Goal: Information Seeking & Learning: Learn about a topic

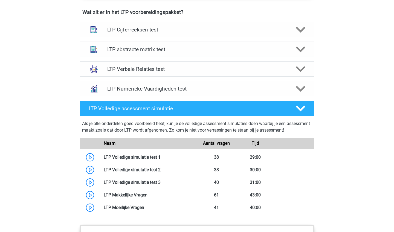
scroll to position [349, 0]
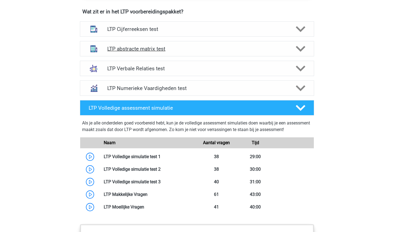
click at [171, 51] on h4 "LTP abstracte matrix test" at bounding box center [196, 49] width 179 height 6
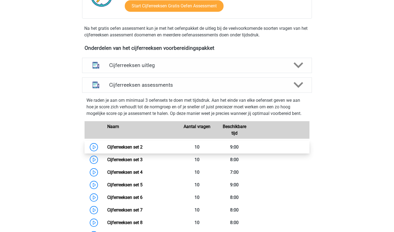
scroll to position [162, 0]
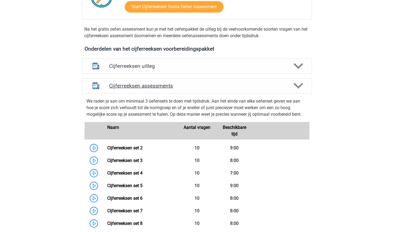
click at [142, 93] on div "Cijferreeksen assessments" at bounding box center [197, 85] width 230 height 15
click at [296, 93] on div "Cijferreeksen assessments" at bounding box center [197, 85] width 230 height 15
click at [298, 90] on icon at bounding box center [298, 86] width 10 height 10
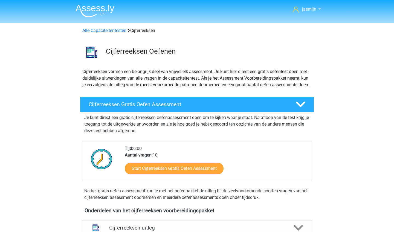
scroll to position [0, 0]
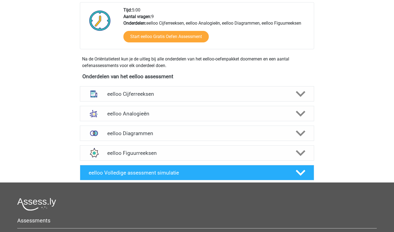
scroll to position [154, 0]
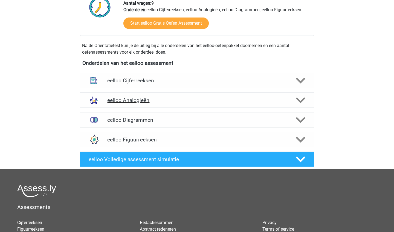
click at [170, 100] on h4 "eelloo Analogieën" at bounding box center [196, 100] width 179 height 6
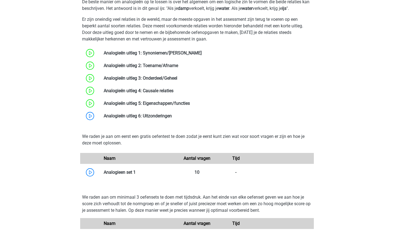
scroll to position [302, 0]
click at [172, 117] on link at bounding box center [172, 115] width 0 height 5
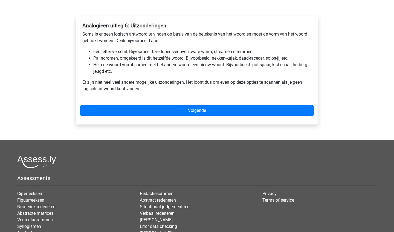
scroll to position [81, 0]
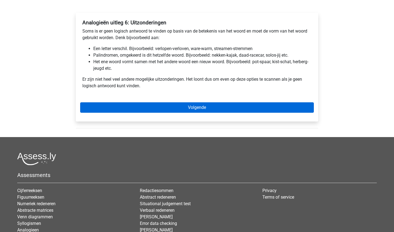
click at [248, 102] on link "Volgende" at bounding box center [196, 107] width 233 height 10
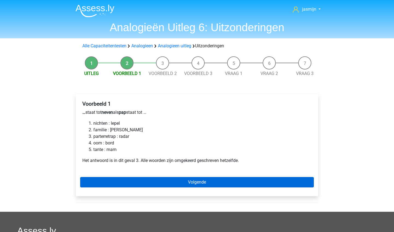
click at [114, 185] on link "Volgende" at bounding box center [196, 182] width 233 height 10
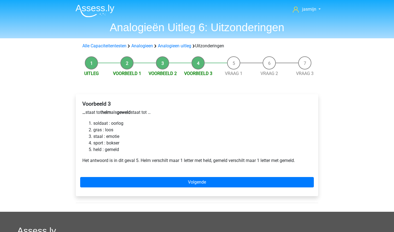
click at [155, 68] on li "Voorbeeld 2" at bounding box center [163, 66] width 36 height 21
click at [158, 77] on span "Voorbeeld 2" at bounding box center [163, 73] width 36 height 7
click at [158, 75] on link "Voorbeeld 2" at bounding box center [162, 73] width 28 height 5
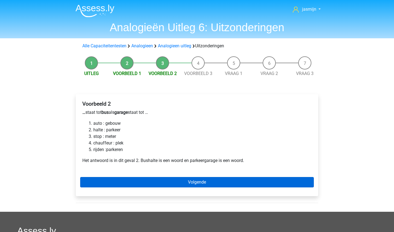
click at [123, 177] on link "Volgende" at bounding box center [196, 182] width 233 height 10
click at [120, 184] on link "Volgende" at bounding box center [196, 182] width 233 height 10
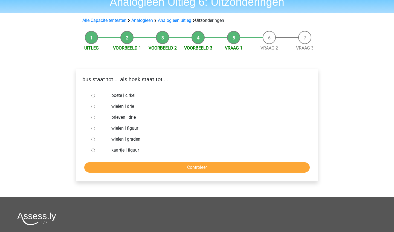
scroll to position [31, 0]
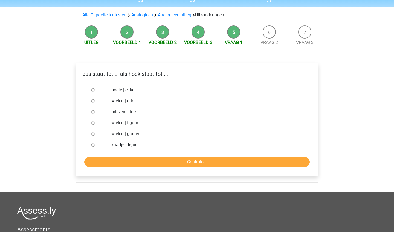
click at [115, 122] on label "wielen | figuur" at bounding box center [205, 122] width 189 height 7
click at [95, 122] on input "wielen | figuur" at bounding box center [93, 123] width 4 height 4
radio input "true"
click at [131, 159] on input "Controleer" at bounding box center [196, 162] width 225 height 10
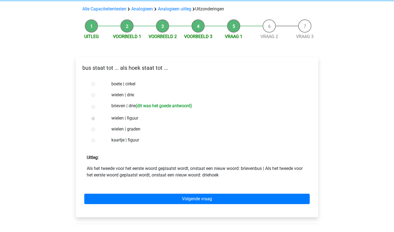
scroll to position [39, 0]
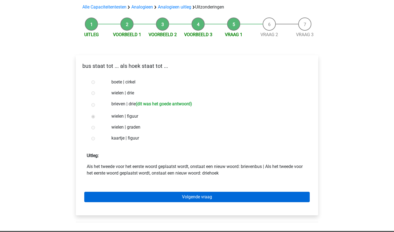
click at [118, 193] on link "Volgende vraag" at bounding box center [196, 197] width 225 height 10
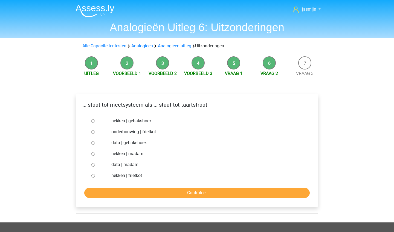
click at [128, 152] on label "nekken | madam" at bounding box center [205, 153] width 189 height 7
click at [95, 152] on input "nekken | madam" at bounding box center [93, 154] width 4 height 4
radio input "true"
click at [145, 187] on form "nekken | gebakshoek onderbouwing | frietkot data | gebakshoek nekken | madam da…" at bounding box center [196, 156] width 233 height 83
click at [148, 191] on input "Controleer" at bounding box center [196, 193] width 225 height 10
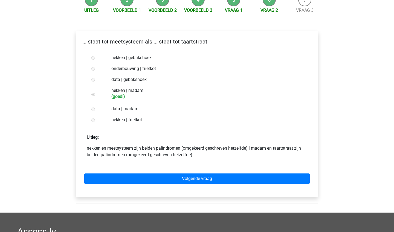
scroll to position [87, 0]
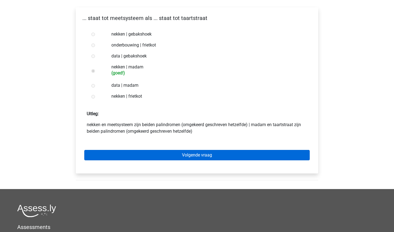
click at [154, 154] on link "Volgende vraag" at bounding box center [196, 155] width 225 height 10
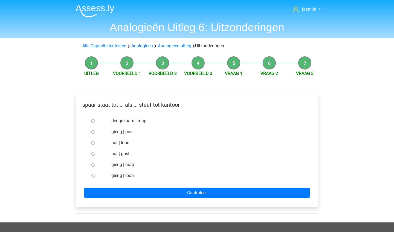
click at [120, 154] on label "pot | post" at bounding box center [205, 153] width 189 height 7
click at [95, 154] on input "pot | post" at bounding box center [93, 154] width 4 height 4
radio input "true"
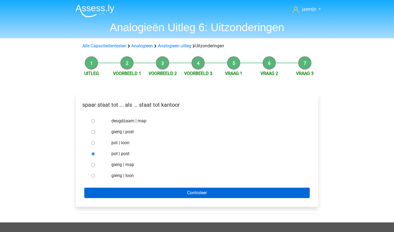
click at [126, 195] on input "Controleer" at bounding box center [196, 193] width 225 height 10
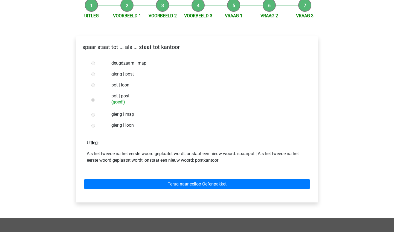
scroll to position [85, 0]
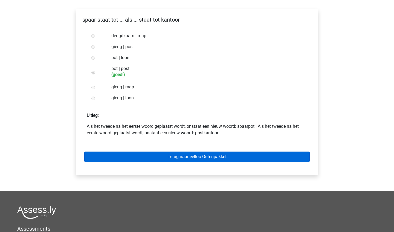
click at [137, 162] on link "Terug naar eelloo Oefenpakket" at bounding box center [196, 156] width 225 height 10
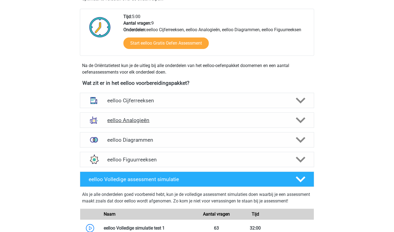
scroll to position [134, 0]
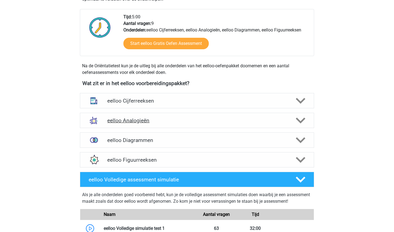
click at [165, 121] on h4 "eelloo Analogieën" at bounding box center [196, 120] width 179 height 6
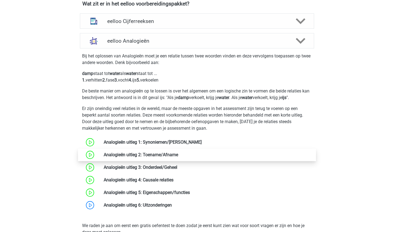
scroll to position [213, 0]
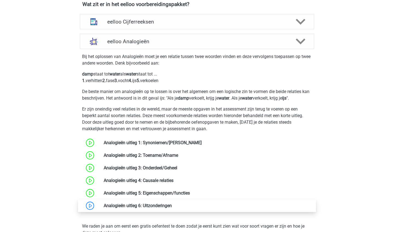
click at [172, 207] on link at bounding box center [172, 205] width 0 height 5
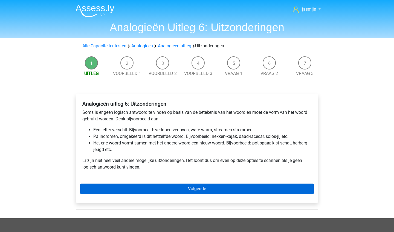
click at [189, 187] on link "Volgende" at bounding box center [196, 188] width 233 height 10
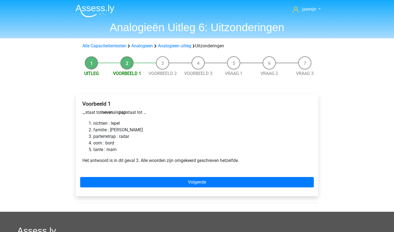
click at [189, 187] on link "Volgende" at bounding box center [196, 182] width 233 height 10
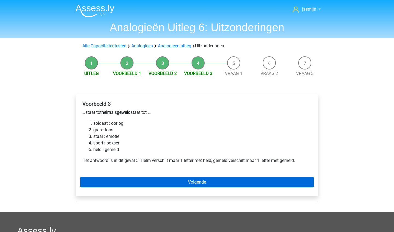
click at [189, 187] on link "Volgende" at bounding box center [196, 182] width 233 height 10
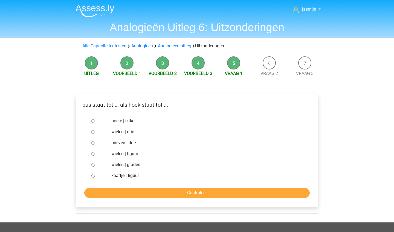
click at [125, 143] on label "brieven | drie" at bounding box center [205, 142] width 189 height 7
click at [95, 143] on input "brieven | drie" at bounding box center [93, 143] width 4 height 4
radio input "true"
click at [139, 194] on input "Controleer" at bounding box center [196, 193] width 225 height 10
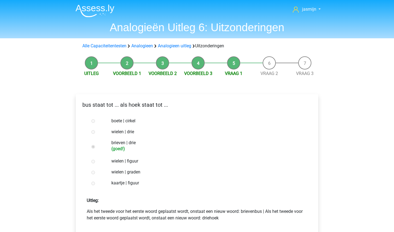
scroll to position [62, 0]
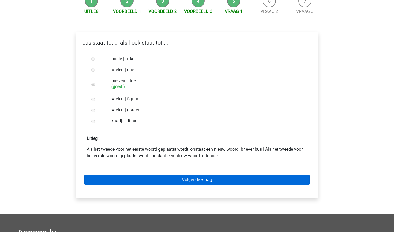
click at [145, 178] on link "Volgende vraag" at bounding box center [196, 179] width 225 height 10
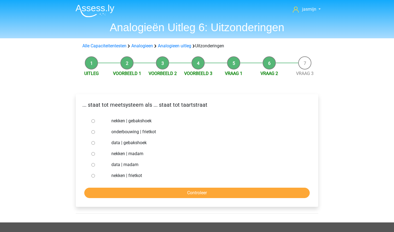
click at [127, 154] on label "nekken | madam" at bounding box center [205, 153] width 189 height 7
click at [95, 154] on input "nekken | madam" at bounding box center [93, 154] width 4 height 4
radio input "true"
click at [141, 194] on input "Controleer" at bounding box center [196, 193] width 225 height 10
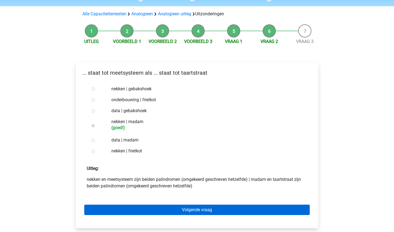
scroll to position [32, 0]
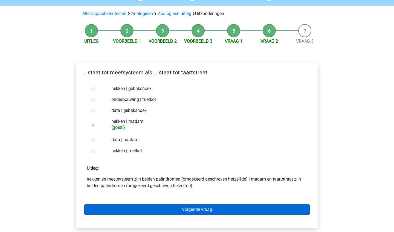
click at [152, 214] on link "Volgende vraag" at bounding box center [196, 209] width 225 height 10
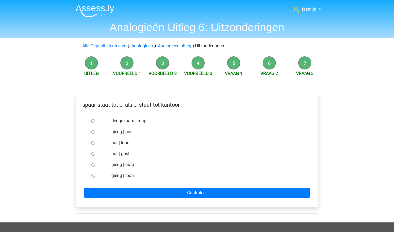
click at [124, 154] on label "pot | post" at bounding box center [205, 153] width 189 height 7
click at [95, 154] on input "pot | post" at bounding box center [93, 154] width 4 height 4
radio input "true"
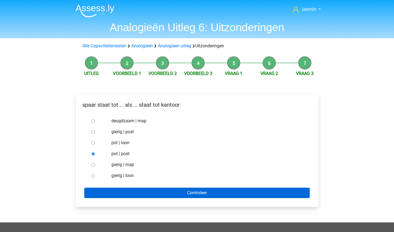
click at [145, 192] on input "Controleer" at bounding box center [196, 193] width 225 height 10
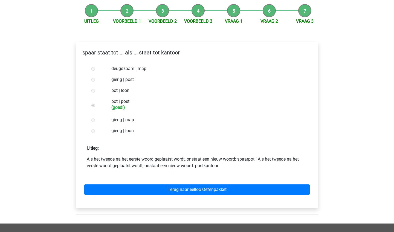
scroll to position [56, 0]
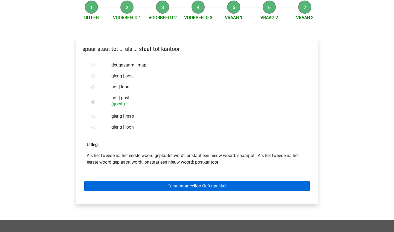
click at [146, 185] on link "Terug naar eelloo Oefenpakket" at bounding box center [196, 186] width 225 height 10
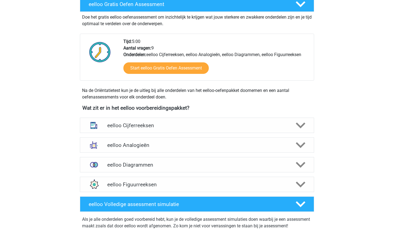
scroll to position [180, 0]
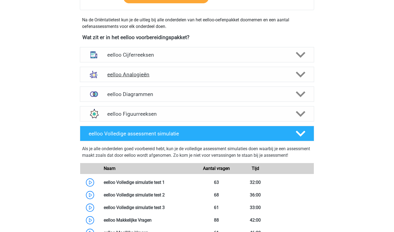
click at [162, 73] on h4 "eelloo Analogieën" at bounding box center [196, 74] width 179 height 6
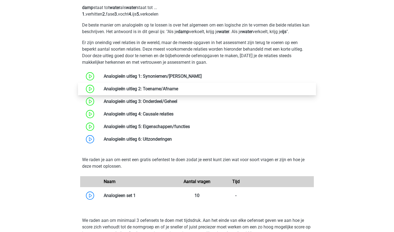
scroll to position [226, 0]
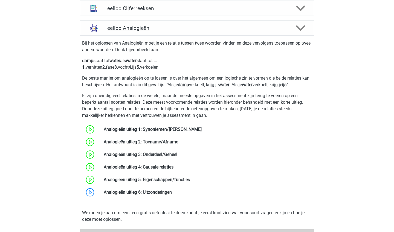
click at [166, 33] on div "eelloo Analogieën" at bounding box center [197, 27] width 234 height 15
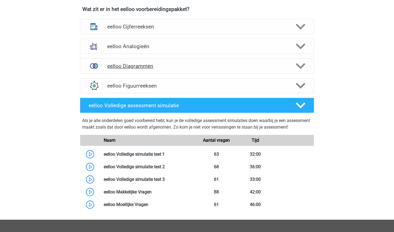
scroll to position [204, 0]
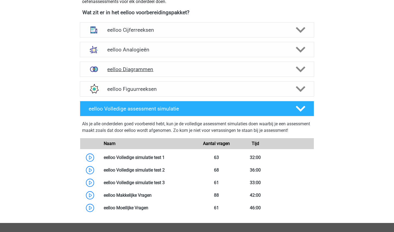
click at [161, 65] on div "eelloo Diagrammen" at bounding box center [197, 69] width 234 height 15
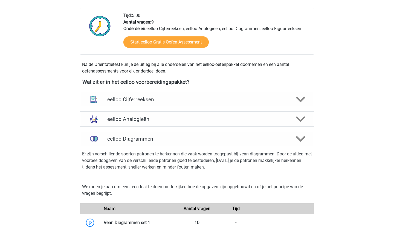
scroll to position [143, 0]
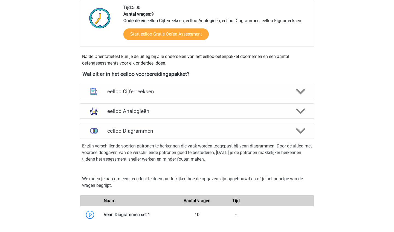
click at [176, 128] on h4 "eelloo Diagrammen" at bounding box center [196, 131] width 179 height 6
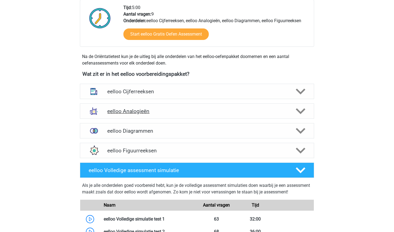
click at [176, 116] on div "eelloo Analogieën" at bounding box center [197, 110] width 234 height 15
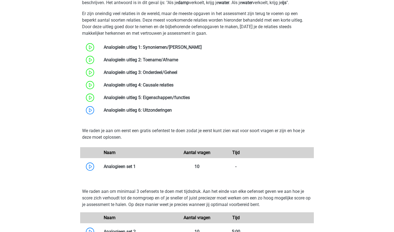
scroll to position [315, 0]
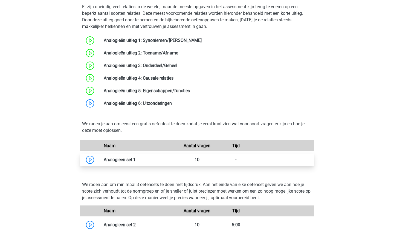
click at [136, 157] on link at bounding box center [136, 159] width 0 height 5
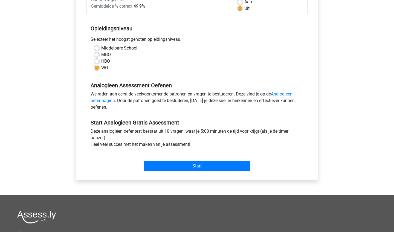
scroll to position [97, 0]
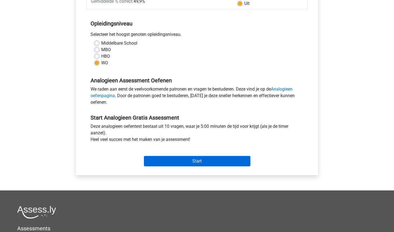
click at [170, 157] on input "Start" at bounding box center [197, 161] width 106 height 10
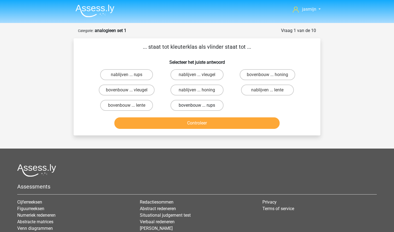
click at [201, 105] on label "bovenbouw ... rups" at bounding box center [196, 105] width 53 height 11
click at [200, 105] on input "bovenbouw ... rups" at bounding box center [199, 107] width 4 height 4
radio input "true"
click at [201, 121] on button "Controleer" at bounding box center [196, 122] width 165 height 11
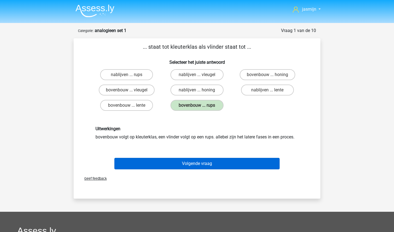
click at [204, 167] on button "Volgende vraag" at bounding box center [196, 163] width 165 height 11
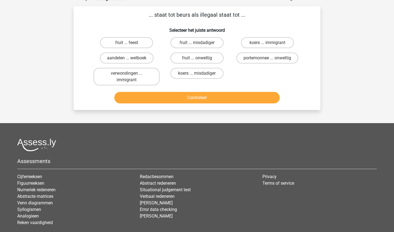
scroll to position [32, 0]
click at [264, 60] on label "portemonnee ... onwettig" at bounding box center [267, 57] width 62 height 11
click at [267, 60] on input "portemonnee ... onwettig" at bounding box center [269, 60] width 4 height 4
radio input "true"
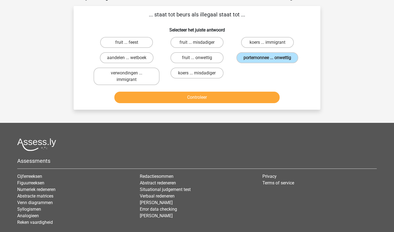
click at [254, 101] on button "Controleer" at bounding box center [196, 97] width 165 height 11
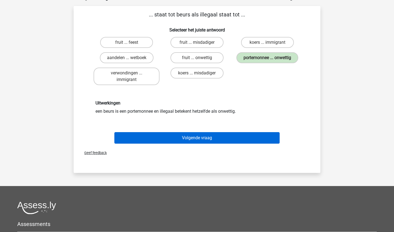
click at [239, 144] on button "Volgende vraag" at bounding box center [196, 137] width 165 height 11
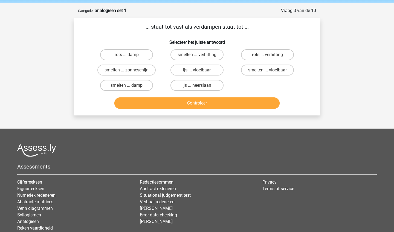
scroll to position [21, 0]
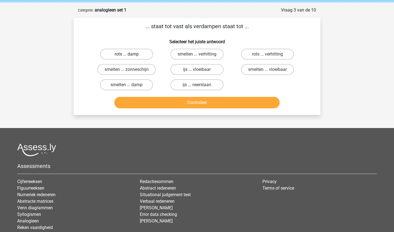
click at [141, 55] on label "rots ... damp" at bounding box center [126, 54] width 53 height 11
click at [130, 55] on input "rots ... damp" at bounding box center [129, 56] width 4 height 4
radio input "true"
click at [150, 70] on label "smelten ... zonneschijn" at bounding box center [126, 69] width 58 height 11
click at [130, 70] on input "smelten ... zonneschijn" at bounding box center [129, 71] width 4 height 4
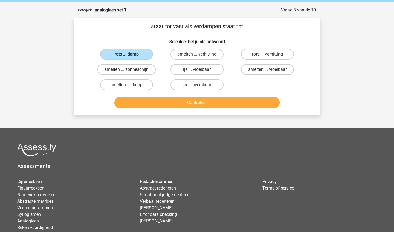
radio input "true"
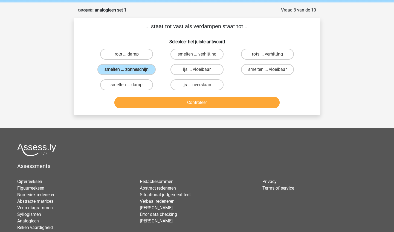
click at [174, 102] on button "Controleer" at bounding box center [196, 102] width 165 height 11
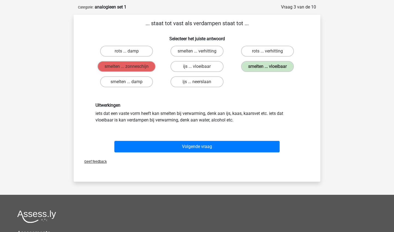
scroll to position [24, 0]
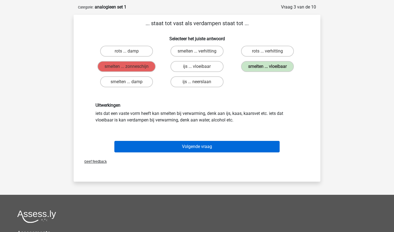
click at [190, 151] on button "Volgende vraag" at bounding box center [196, 146] width 165 height 11
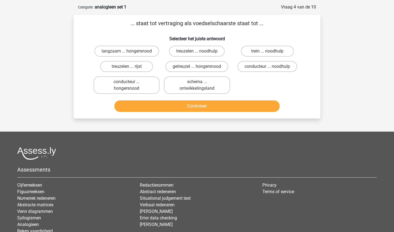
scroll to position [27, 0]
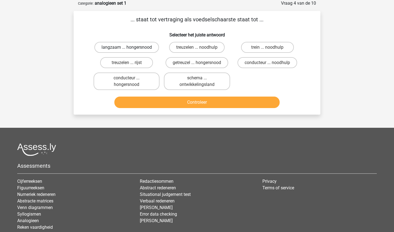
click at [154, 50] on label "langzaam ... hongersnood" at bounding box center [126, 47] width 65 height 11
click at [130, 50] on input "langzaam ... hongersnood" at bounding box center [129, 49] width 4 height 4
radio input "true"
click at [178, 50] on label "treuzelen ... noodhulp" at bounding box center [196, 47] width 55 height 11
click at [197, 50] on input "treuzelen ... noodhulp" at bounding box center [199, 49] width 4 height 4
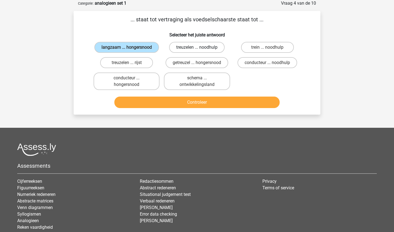
radio input "true"
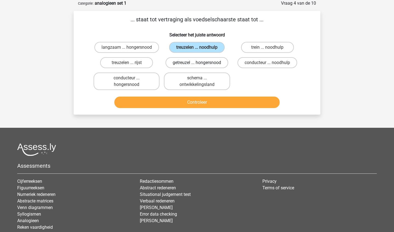
click at [179, 63] on label "getreuzel ... hongersnood" at bounding box center [196, 62] width 63 height 11
click at [197, 63] on input "getreuzel ... hongersnood" at bounding box center [199, 65] width 4 height 4
radio input "true"
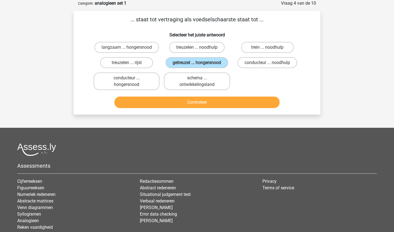
click at [178, 108] on button "Controleer" at bounding box center [196, 102] width 165 height 11
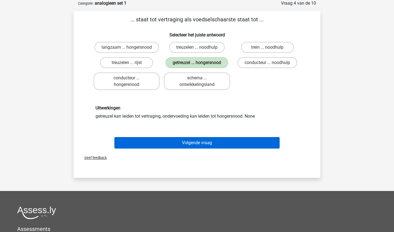
click at [173, 148] on button "Volgende vraag" at bounding box center [196, 142] width 165 height 11
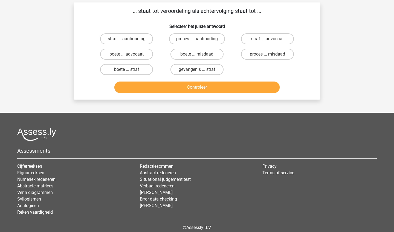
scroll to position [36, 0]
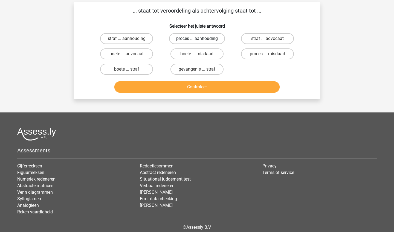
click at [189, 39] on label "proces ... aanhouding" at bounding box center [197, 38] width 56 height 11
click at [197, 39] on input "proces ... aanhouding" at bounding box center [199, 41] width 4 height 4
radio input "true"
click at [231, 86] on button "Controleer" at bounding box center [196, 86] width 165 height 11
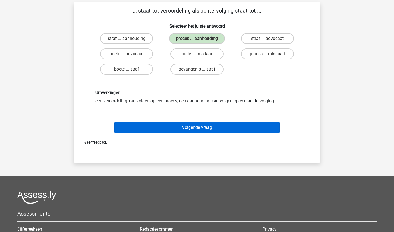
click at [224, 127] on button "Volgende vraag" at bounding box center [196, 127] width 165 height 11
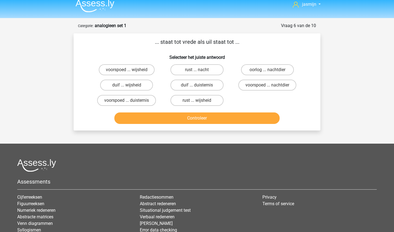
scroll to position [0, 0]
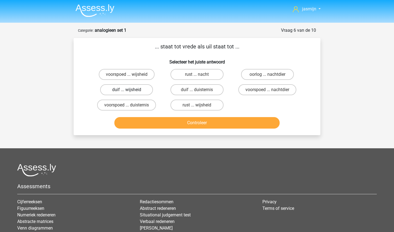
click at [142, 91] on label "duif ... wijsheid" at bounding box center [126, 89] width 53 height 11
click at [130, 91] on input "duif ... wijsheid" at bounding box center [129, 92] width 4 height 4
radio input "true"
click at [153, 124] on button "Controleer" at bounding box center [196, 122] width 165 height 11
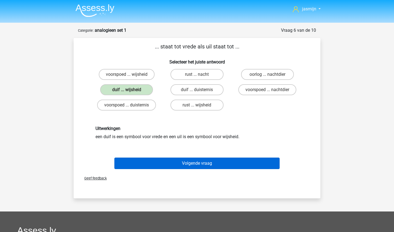
click at [157, 167] on button "Volgende vraag" at bounding box center [196, 162] width 165 height 11
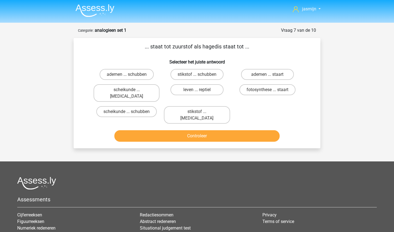
scroll to position [27, 0]
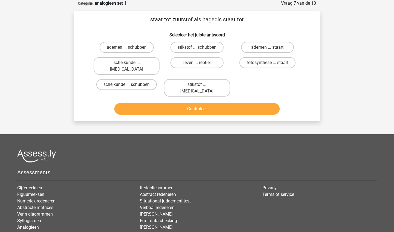
click at [149, 81] on label "scheikunde ... schubben" at bounding box center [126, 84] width 60 height 11
click at [130, 84] on input "scheikunde ... schubben" at bounding box center [129, 86] width 4 height 4
radio input "true"
click at [220, 80] on label "stikstof ... krokodil" at bounding box center [197, 87] width 66 height 17
click at [200, 84] on input "stikstof ... krokodil" at bounding box center [199, 86] width 4 height 4
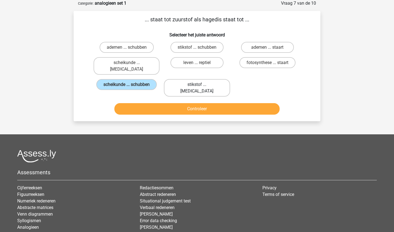
radio input "true"
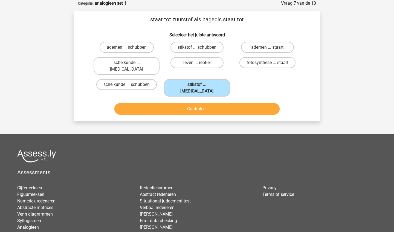
click at [225, 103] on button "Controleer" at bounding box center [196, 108] width 165 height 11
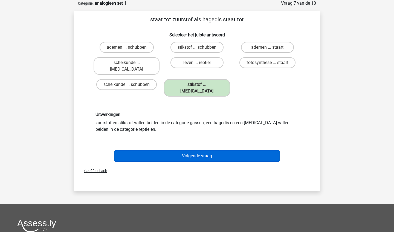
click at [214, 150] on button "Volgende vraag" at bounding box center [196, 155] width 165 height 11
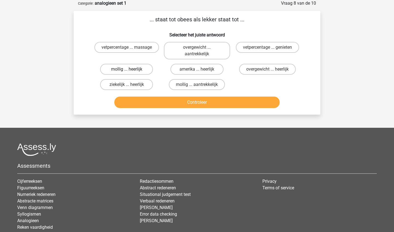
click at [146, 68] on label "mollig ... heerlijk" at bounding box center [126, 69] width 53 height 11
click at [130, 69] on input "mollig ... heerlijk" at bounding box center [129, 71] width 4 height 4
radio input "true"
click at [156, 95] on div "Controleer" at bounding box center [196, 101] width 229 height 18
click at [156, 100] on button "Controleer" at bounding box center [196, 102] width 165 height 11
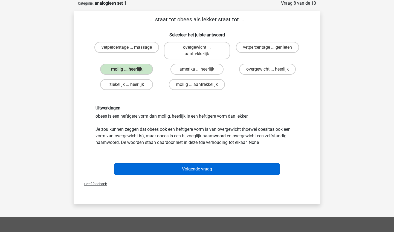
click at [166, 170] on button "Volgende vraag" at bounding box center [196, 168] width 165 height 11
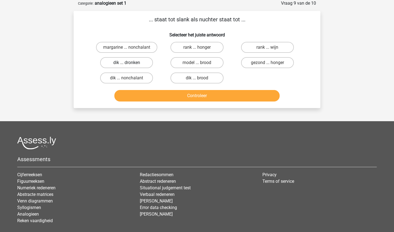
click at [145, 61] on label "dik ... dronken" at bounding box center [126, 62] width 53 height 11
click at [130, 63] on input "dik ... dronken" at bounding box center [129, 65] width 4 height 4
radio input "true"
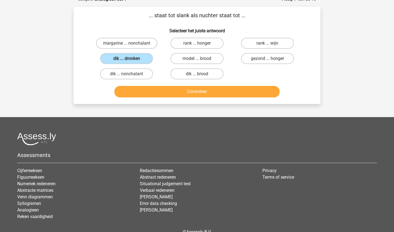
scroll to position [33, 0]
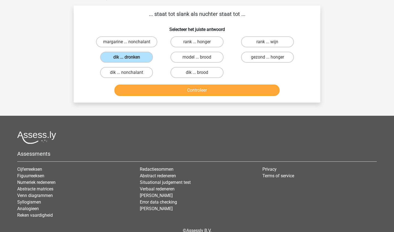
click at [164, 92] on button "Controleer" at bounding box center [196, 89] width 165 height 11
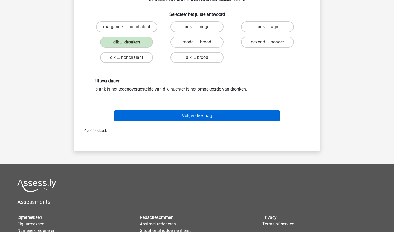
click at [163, 115] on button "Volgende vraag" at bounding box center [196, 115] width 165 height 11
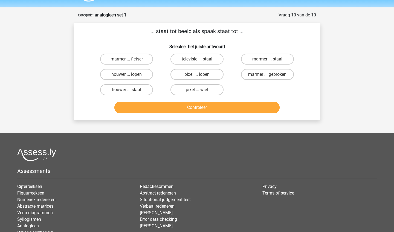
scroll to position [15, 0]
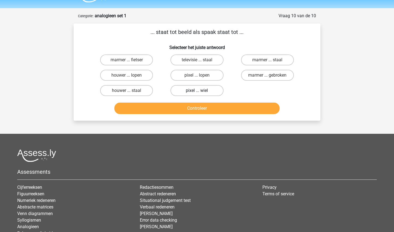
click at [212, 91] on label "pixel ... wiel" at bounding box center [196, 90] width 53 height 11
click at [200, 91] on input "pixel ... wiel" at bounding box center [199, 92] width 4 height 4
radio input "true"
click at [224, 111] on button "Controleer" at bounding box center [196, 108] width 165 height 11
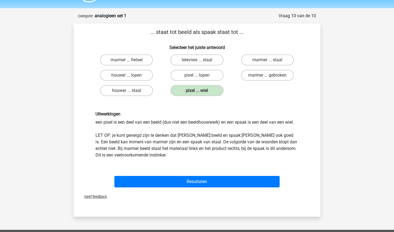
scroll to position [16, 0]
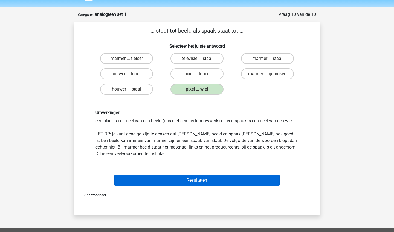
click at [208, 180] on button "Resultaten" at bounding box center [196, 179] width 165 height 11
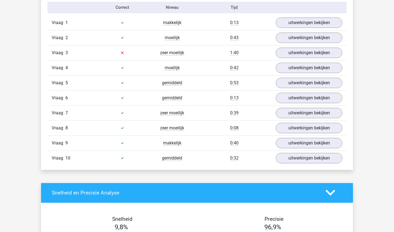
scroll to position [348, 0]
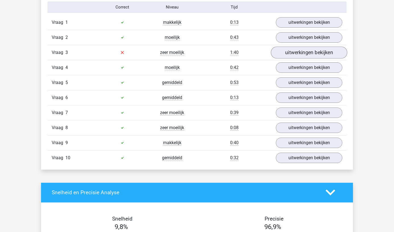
click at [287, 55] on link "uitwerkingen bekijken" at bounding box center [309, 52] width 76 height 12
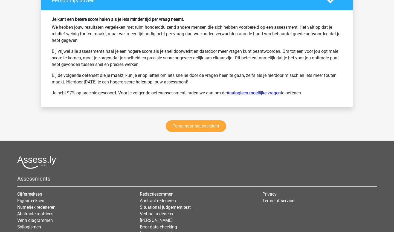
scroll to position [872, 0]
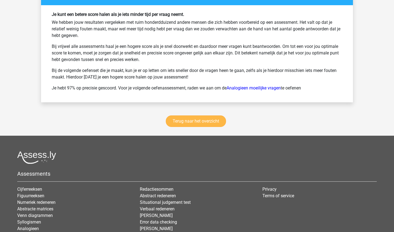
click at [218, 120] on link "Terug naar het overzicht" at bounding box center [196, 120] width 60 height 11
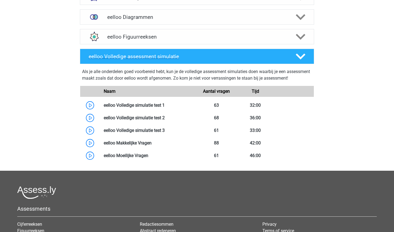
scroll to position [257, 0]
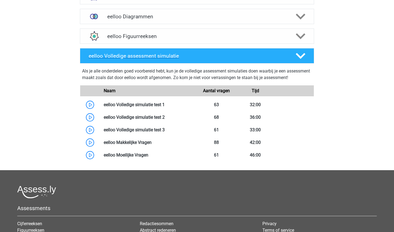
click at [256, 55] on h4 "eelloo Volledige assessment simulatie" at bounding box center [188, 56] width 198 height 6
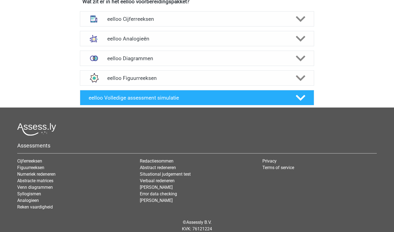
scroll to position [214, 0]
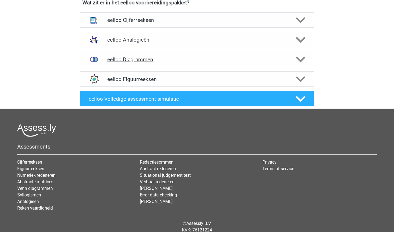
click at [233, 65] on div "eelloo Diagrammen" at bounding box center [197, 59] width 234 height 15
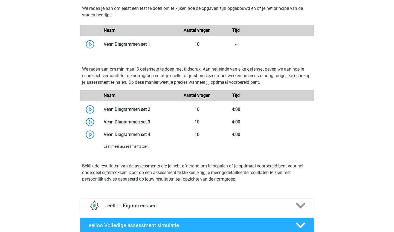
scroll to position [312, 0]
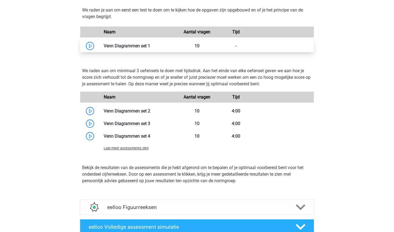
click at [150, 45] on link at bounding box center [150, 45] width 0 height 5
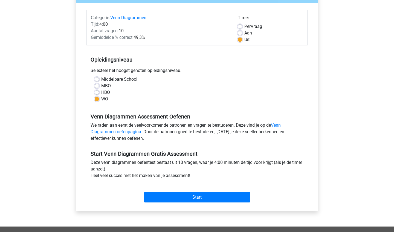
scroll to position [63, 0]
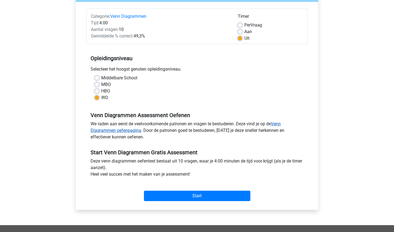
click at [280, 123] on link "Venn Diagrammen oefenpagina" at bounding box center [185, 127] width 190 height 12
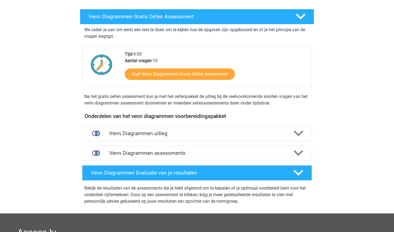
scroll to position [89, 0]
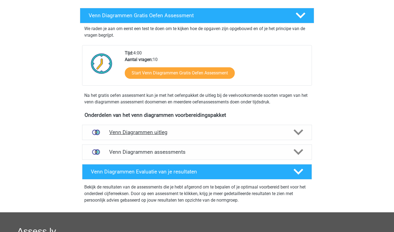
click at [276, 132] on h4 "Venn Diagrammen uitleg" at bounding box center [197, 132] width 176 height 6
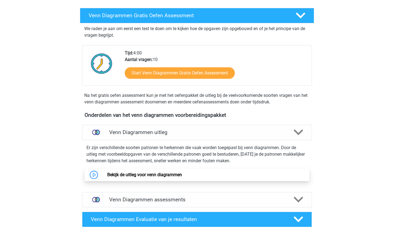
click at [182, 173] on link "Bekijk de uitleg voor venn diagrammen" at bounding box center [144, 174] width 75 height 5
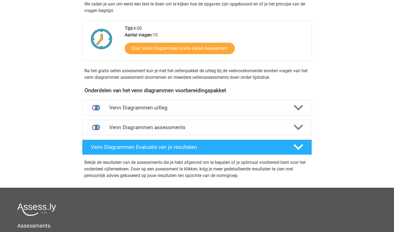
scroll to position [117, 0]
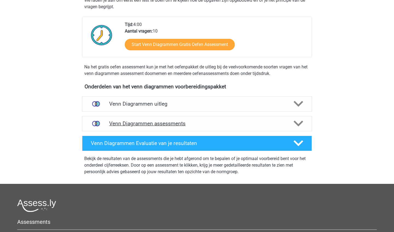
click at [121, 122] on h4 "Venn Diagrammen assessments" at bounding box center [197, 123] width 176 height 6
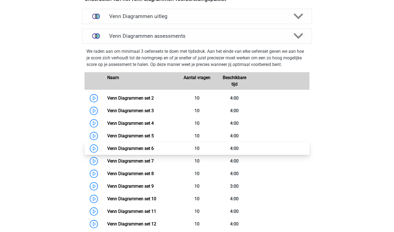
scroll to position [208, 0]
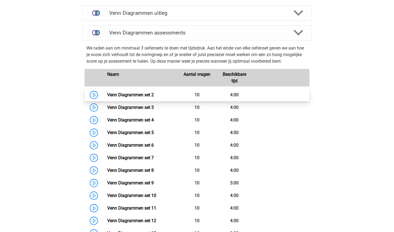
click at [153, 97] on link "Venn Diagrammen set 2" at bounding box center [130, 94] width 46 height 5
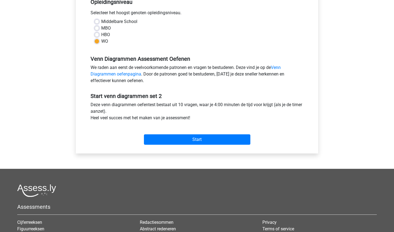
scroll to position [127, 0]
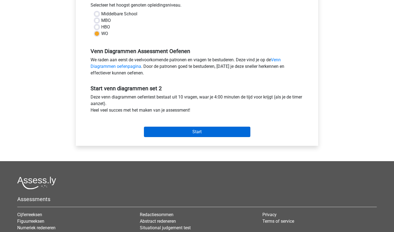
click at [183, 135] on input "Start" at bounding box center [197, 132] width 106 height 10
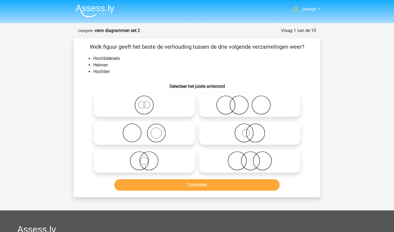
click at [145, 139] on icon at bounding box center [144, 132] width 97 height 19
click at [145, 130] on input "radio" at bounding box center [146, 129] width 4 height 4
radio input "true"
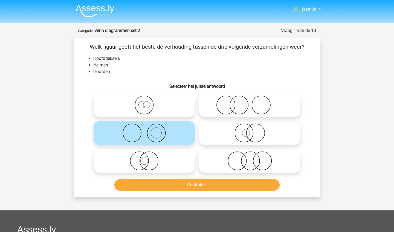
click at [248, 104] on icon at bounding box center [249, 104] width 97 height 19
click at [250, 102] on input "radio" at bounding box center [252, 101] width 4 height 4
radio input "true"
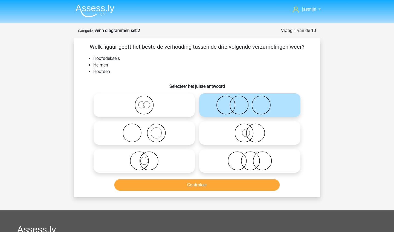
click at [149, 176] on div "Controleer" at bounding box center [196, 184] width 229 height 18
click at [150, 182] on button "Controleer" at bounding box center [196, 184] width 165 height 11
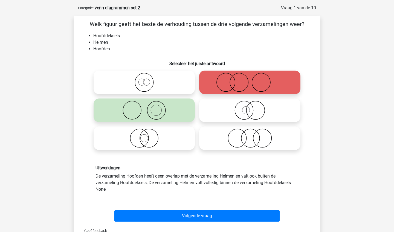
scroll to position [23, 0]
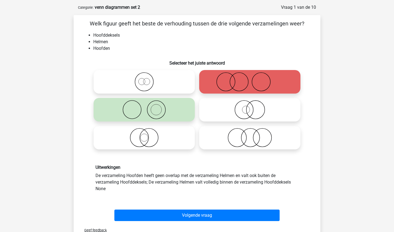
click at [229, 222] on div "Volgende vraag" at bounding box center [196, 216] width 211 height 14
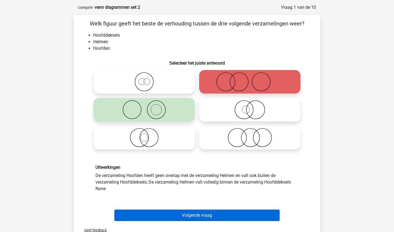
click at [229, 220] on button "Volgende vraag" at bounding box center [196, 214] width 165 height 11
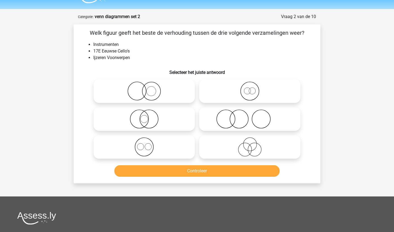
scroll to position [15, 0]
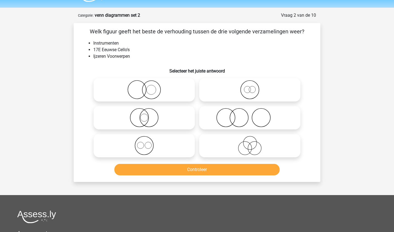
click at [146, 92] on icon at bounding box center [144, 89] width 97 height 19
click at [146, 87] on input "radio" at bounding box center [146, 85] width 4 height 4
radio input "true"
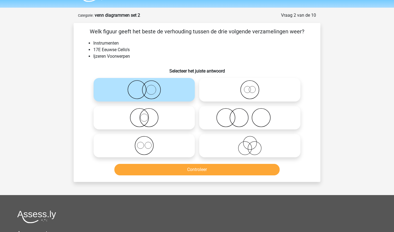
click at [160, 170] on button "Controleer" at bounding box center [196, 169] width 165 height 11
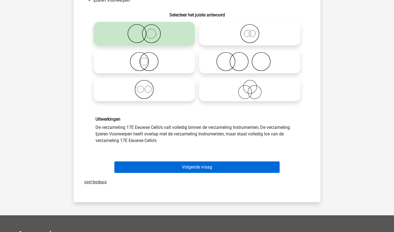
click at [161, 169] on button "Volgende vraag" at bounding box center [196, 166] width 165 height 11
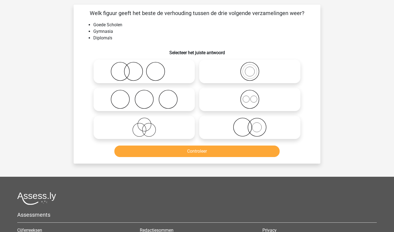
scroll to position [27, 0]
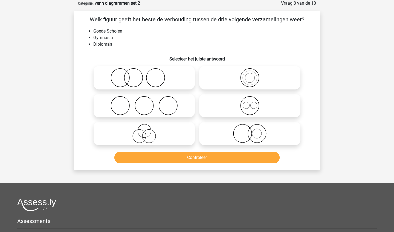
click at [137, 81] on icon at bounding box center [144, 77] width 97 height 19
click at [144, 75] on input "radio" at bounding box center [146, 73] width 4 height 4
radio input "true"
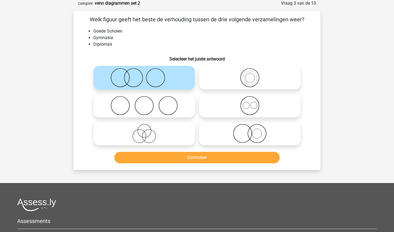
click at [165, 159] on button "Controleer" at bounding box center [196, 157] width 165 height 11
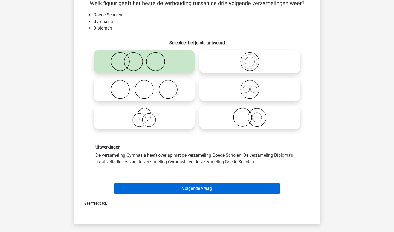
click at [168, 190] on button "Volgende vraag" at bounding box center [196, 188] width 165 height 11
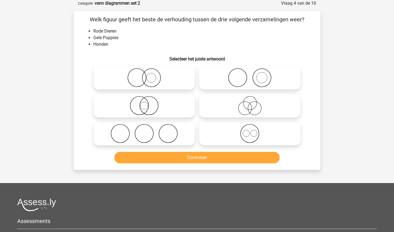
click at [249, 83] on icon at bounding box center [249, 77] width 97 height 19
click at [250, 75] on input "radio" at bounding box center [252, 73] width 4 height 4
radio input "true"
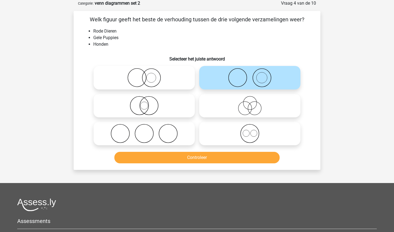
click at [186, 85] on icon at bounding box center [144, 77] width 97 height 19
click at [148, 75] on input "radio" at bounding box center [146, 73] width 4 height 4
radio input "true"
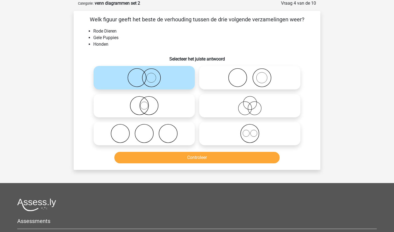
click at [159, 162] on button "Controleer" at bounding box center [196, 157] width 165 height 11
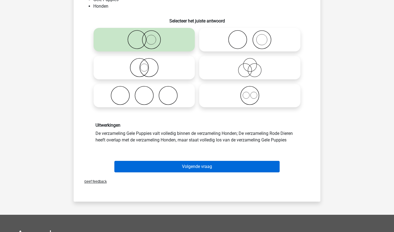
click at [159, 171] on button "Volgende vraag" at bounding box center [196, 166] width 165 height 11
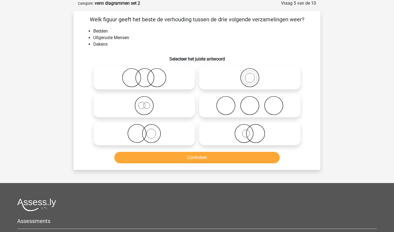
click at [227, 109] on icon at bounding box center [249, 105] width 97 height 19
click at [250, 103] on input "radio" at bounding box center [252, 101] width 4 height 4
radio input "true"
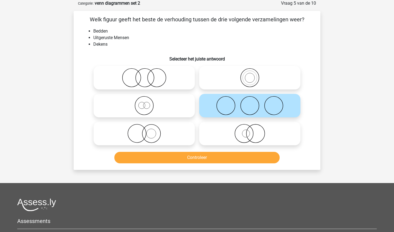
click at [226, 157] on button "Controleer" at bounding box center [196, 157] width 165 height 11
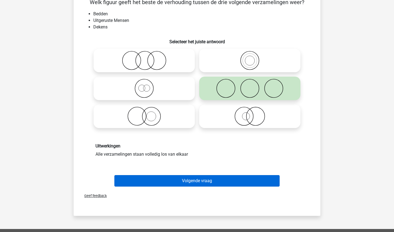
click at [222, 175] on button "Volgende vraag" at bounding box center [196, 180] width 165 height 11
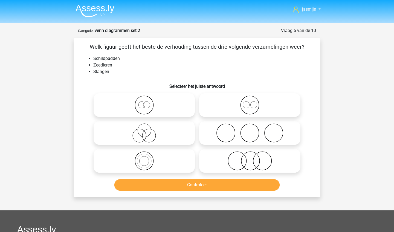
scroll to position [0, 0]
click at [221, 134] on icon at bounding box center [249, 132] width 97 height 19
click at [250, 130] on input "radio" at bounding box center [252, 129] width 4 height 4
radio input "true"
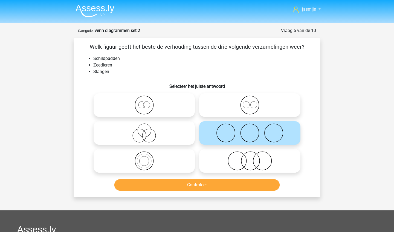
click at [224, 183] on button "Controleer" at bounding box center [196, 184] width 165 height 11
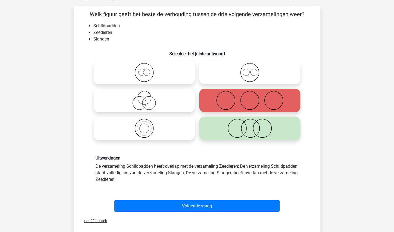
scroll to position [33, 0]
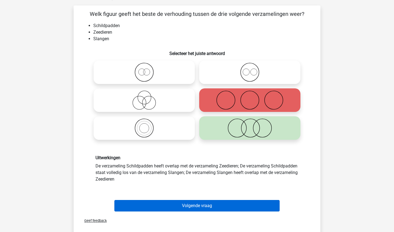
click at [215, 209] on button "Volgende vraag" at bounding box center [196, 205] width 165 height 11
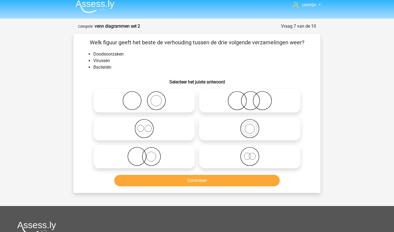
scroll to position [11, 0]
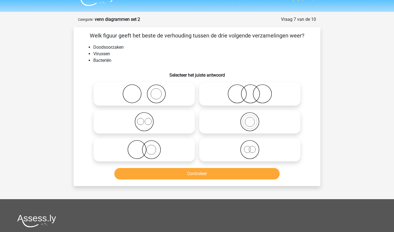
click at [217, 88] on icon at bounding box center [249, 93] width 97 height 19
click at [250, 88] on input "radio" at bounding box center [252, 89] width 4 height 4
radio input "true"
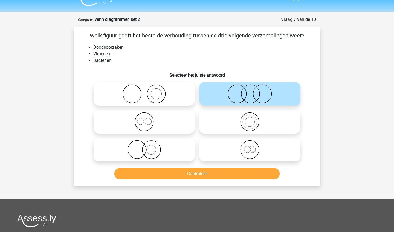
click at [210, 174] on button "Controleer" at bounding box center [196, 173] width 165 height 11
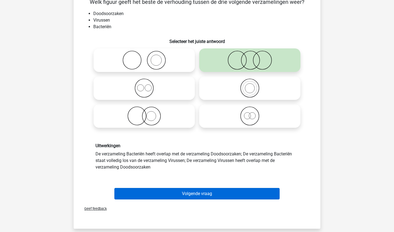
click at [209, 194] on button "Volgende vraag" at bounding box center [196, 193] width 165 height 11
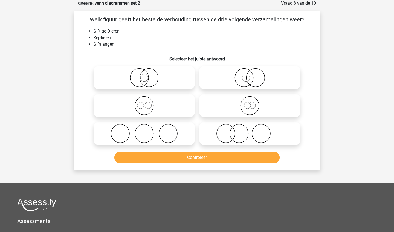
click at [155, 68] on label at bounding box center [143, 78] width 101 height 24
click at [148, 71] on input "radio" at bounding box center [146, 73] width 4 height 4
radio input "true"
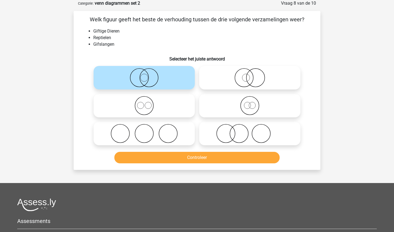
click at [177, 157] on button "Controleer" at bounding box center [196, 157] width 165 height 11
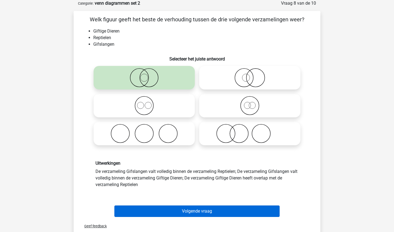
click at [181, 209] on button "Volgende vraag" at bounding box center [196, 210] width 165 height 11
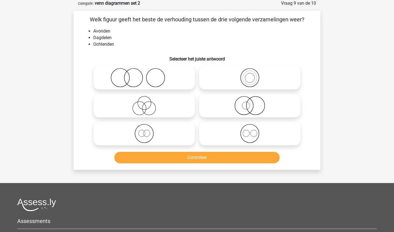
click at [238, 136] on icon at bounding box center [249, 133] width 97 height 19
click at [250, 131] on input "radio" at bounding box center [252, 129] width 4 height 4
radio input "true"
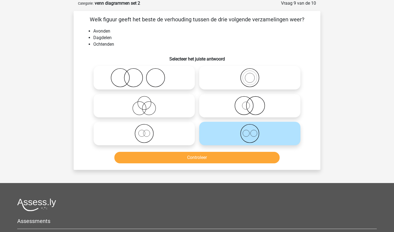
click at [232, 151] on div "Controleer" at bounding box center [196, 156] width 229 height 18
click at [228, 160] on button "Controleer" at bounding box center [196, 157] width 165 height 11
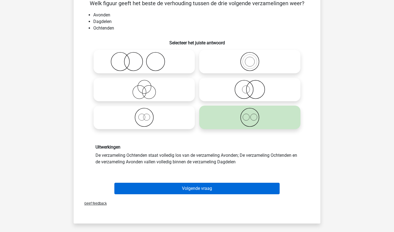
click at [227, 183] on button "Volgende vraag" at bounding box center [196, 188] width 165 height 11
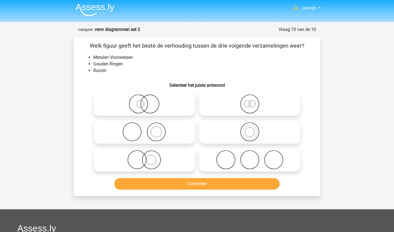
scroll to position [0, 0]
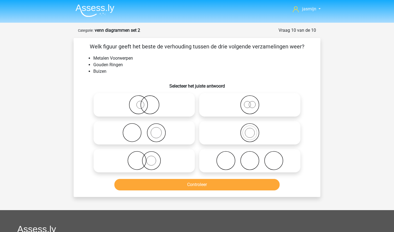
click at [162, 164] on icon at bounding box center [144, 160] width 97 height 19
click at [148, 158] on input "radio" at bounding box center [146, 156] width 4 height 4
radio input "true"
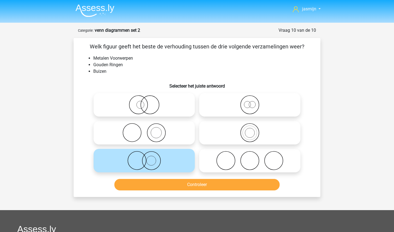
click at [164, 185] on button "Controleer" at bounding box center [196, 184] width 165 height 11
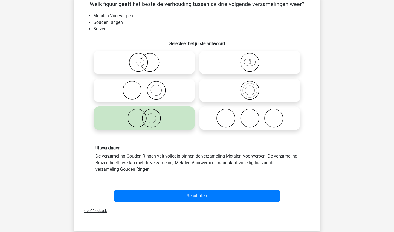
scroll to position [53, 0]
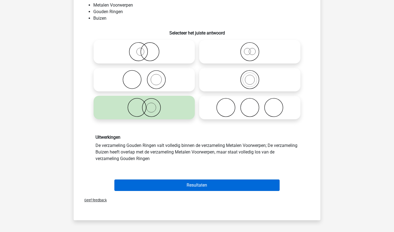
click at [164, 185] on button "Resultaten" at bounding box center [196, 184] width 165 height 11
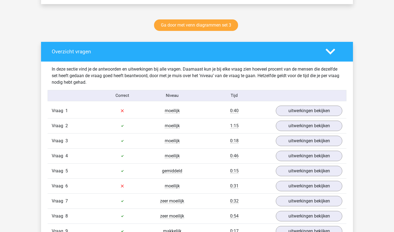
scroll to position [233, 0]
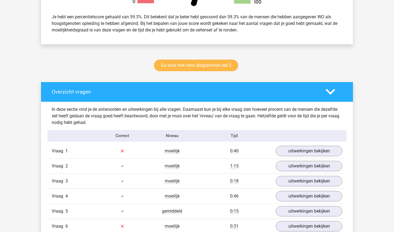
click at [184, 63] on link "Ga door met venn diagrammen set 3" at bounding box center [196, 65] width 84 height 11
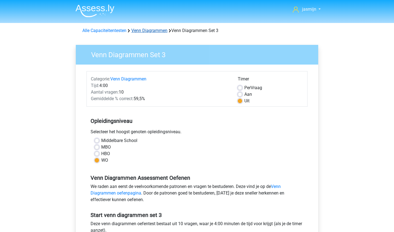
click at [138, 32] on link "Venn Diagrammen" at bounding box center [149, 30] width 36 height 5
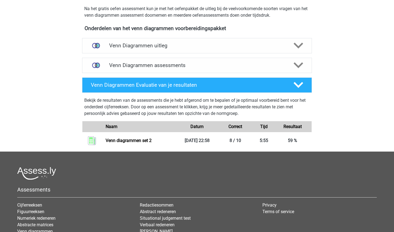
scroll to position [171, 0]
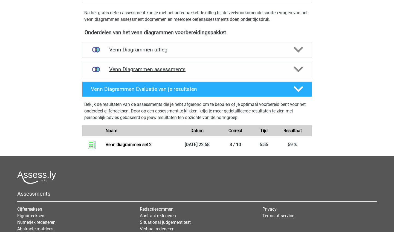
click at [194, 68] on h4 "Venn Diagrammen assessments" at bounding box center [197, 69] width 176 height 6
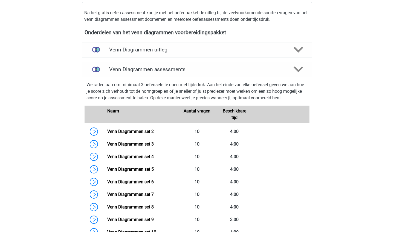
click at [191, 47] on h4 "Venn Diagrammen uitleg" at bounding box center [197, 49] width 176 height 6
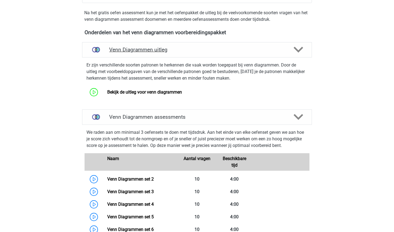
click at [191, 49] on h4 "Venn Diagrammen uitleg" at bounding box center [197, 49] width 176 height 6
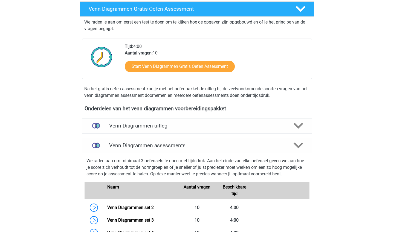
scroll to position [89, 0]
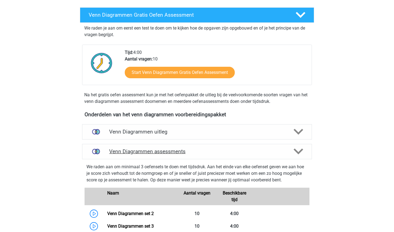
click at [294, 151] on icon at bounding box center [298, 152] width 10 height 10
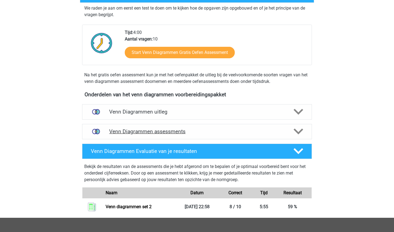
scroll to position [109, 0]
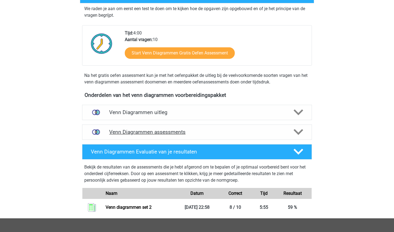
click at [301, 128] on icon at bounding box center [298, 132] width 10 height 10
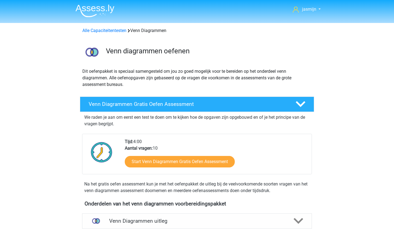
scroll to position [0, 0]
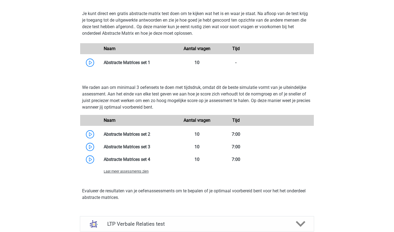
scroll to position [485, 0]
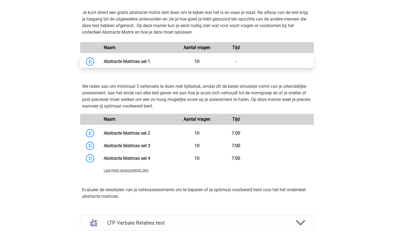
click at [150, 59] on link at bounding box center [150, 61] width 0 height 5
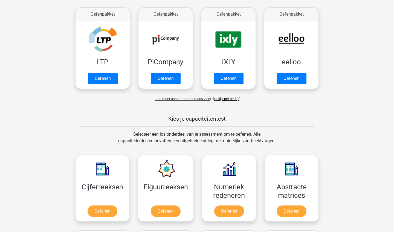
scroll to position [100, 0]
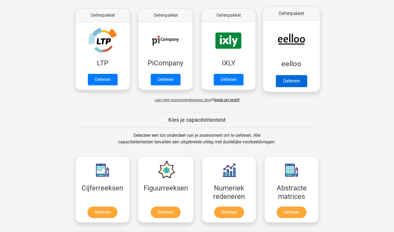
click at [300, 82] on link "Oefenen" at bounding box center [291, 81] width 31 height 12
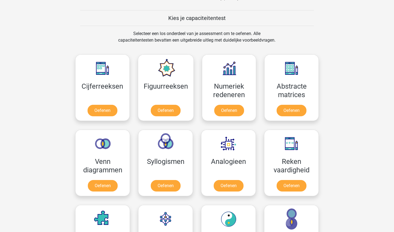
scroll to position [222, 0]
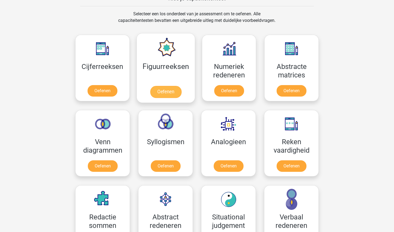
click at [174, 93] on link "Oefenen" at bounding box center [165, 92] width 31 height 12
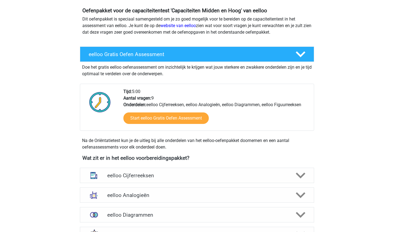
scroll to position [57, 0]
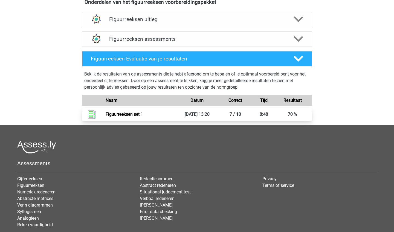
scroll to position [203, 0]
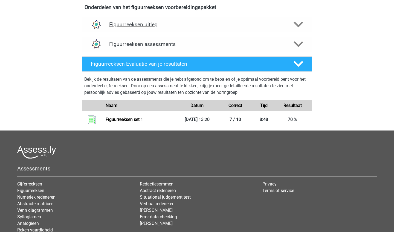
click at [174, 21] on h4 "Figuurreeksen uitleg" at bounding box center [197, 24] width 176 height 6
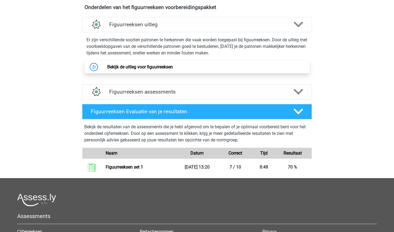
click at [167, 66] on link "Bekijk de uitleg voor figuurreeksen" at bounding box center [140, 66] width 66 height 5
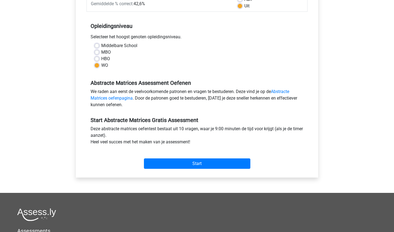
scroll to position [178, 0]
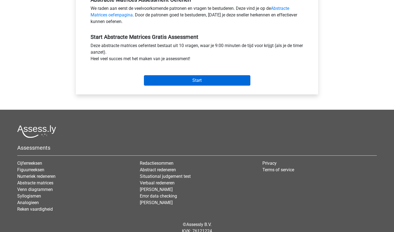
click at [178, 80] on input "Start" at bounding box center [197, 80] width 106 height 10
